Goal: Transaction & Acquisition: Purchase product/service

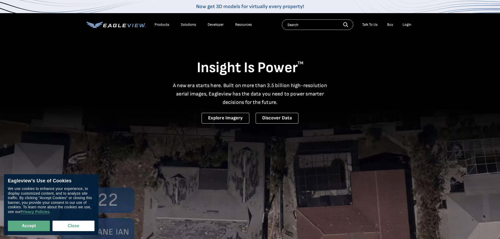
click at [404, 25] on div "Login" at bounding box center [406, 24] width 9 height 5
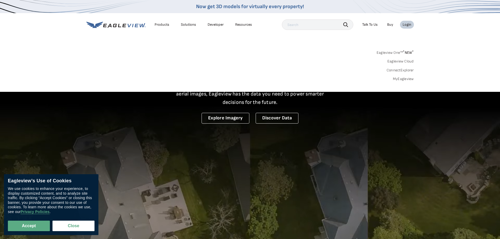
click at [407, 26] on div "Login" at bounding box center [406, 24] width 9 height 5
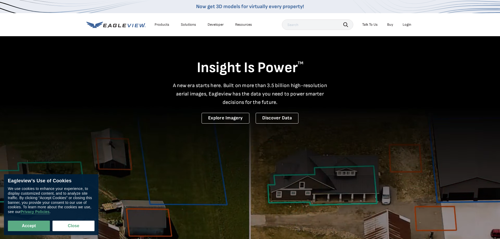
click at [407, 26] on div "Login" at bounding box center [406, 24] width 9 height 5
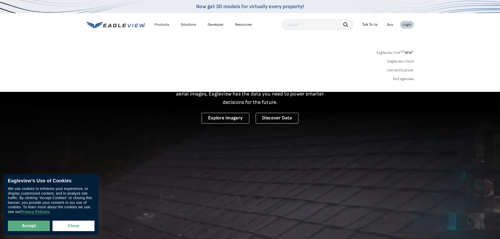
click at [407, 26] on div "Login" at bounding box center [406, 24] width 9 height 5
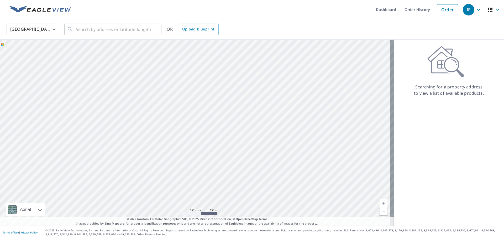
drag, startPoint x: 112, startPoint y: 108, endPoint x: 253, endPoint y: 13, distance: 170.5
click at [253, 13] on ul "Dashboard Order History Order" at bounding box center [267, 9] width 386 height 19
click at [442, 9] on link "Order" at bounding box center [446, 9] width 21 height 11
click at [99, 29] on input "text" at bounding box center [113, 29] width 75 height 15
click at [146, 28] on input "text" at bounding box center [113, 29] width 75 height 15
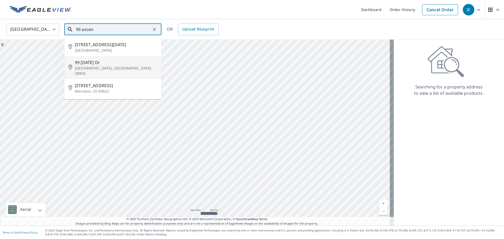
click at [99, 60] on span "99 Ascension Dr" at bounding box center [116, 62] width 82 height 6
type input "99 Ascension Dr Asheville, NC 28806"
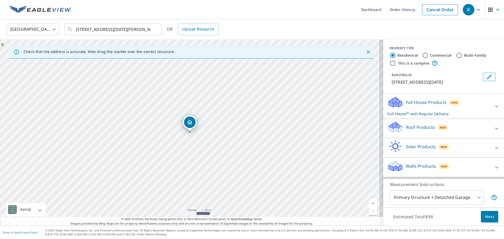
click at [463, 56] on label "Multi-Family" at bounding box center [474, 55] width 23 height 5
click at [461, 56] on input "Multi-Family" at bounding box center [459, 55] width 6 height 6
radio input "true"
type input "2"
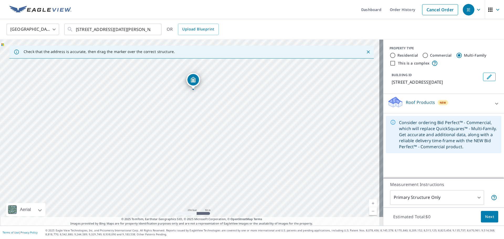
drag, startPoint x: 157, startPoint y: 174, endPoint x: 170, endPoint y: 132, distance: 43.2
click at [170, 132] on div "99 Ascension Dr Asheville, NC 28806" at bounding box center [191, 133] width 383 height 186
drag, startPoint x: 177, startPoint y: 99, endPoint x: 189, endPoint y: 159, distance: 60.7
click at [189, 159] on div "99 Ascension Dr Asheville, NC 28806" at bounding box center [191, 133] width 383 height 186
drag, startPoint x: 172, startPoint y: 119, endPoint x: 192, endPoint y: 146, distance: 33.2
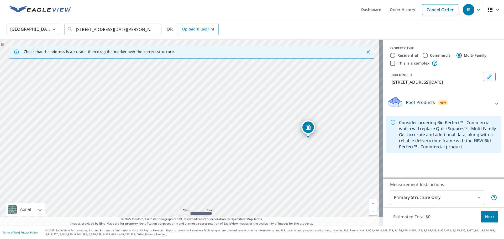
click at [192, 146] on div "99 Ascension Dr Asheville, NC 28806" at bounding box center [191, 133] width 383 height 186
